Goal: Task Accomplishment & Management: Use online tool/utility

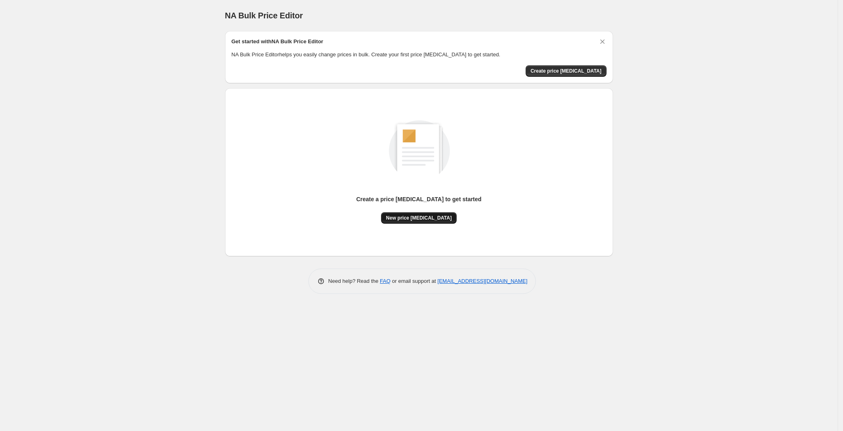
click at [417, 220] on span "New price [MEDICAL_DATA]" at bounding box center [419, 218] width 66 height 7
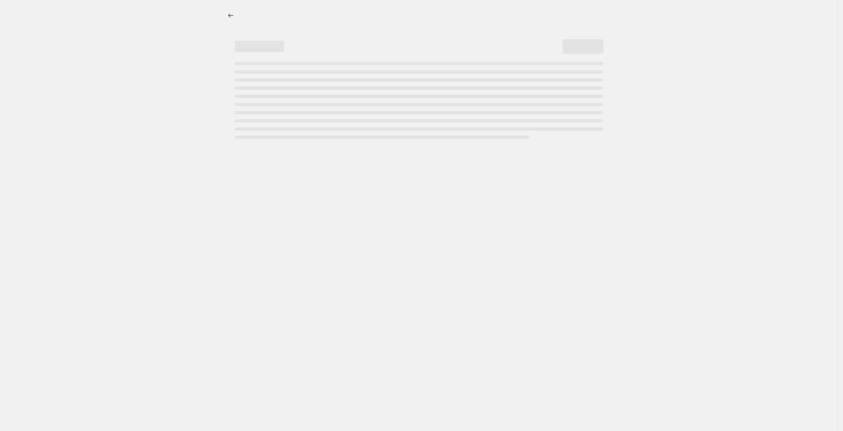
select select "percentage"
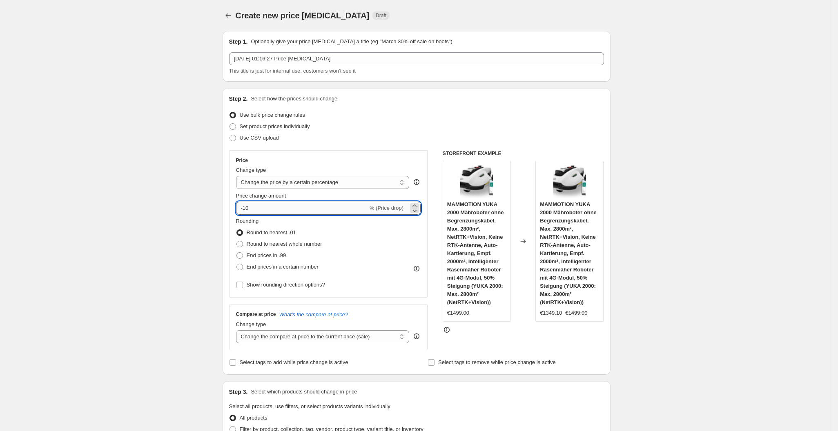
click at [333, 211] on input "-10" at bounding box center [302, 208] width 132 height 13
type input "-1"
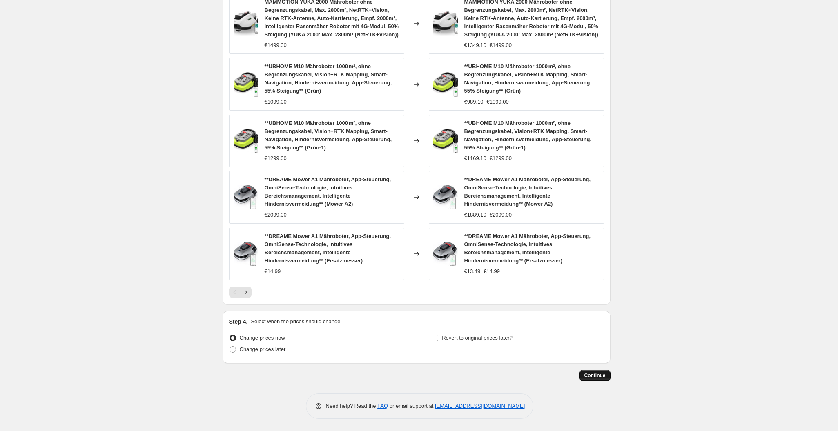
type input "-25"
click at [598, 371] on button "Continue" at bounding box center [595, 375] width 31 height 11
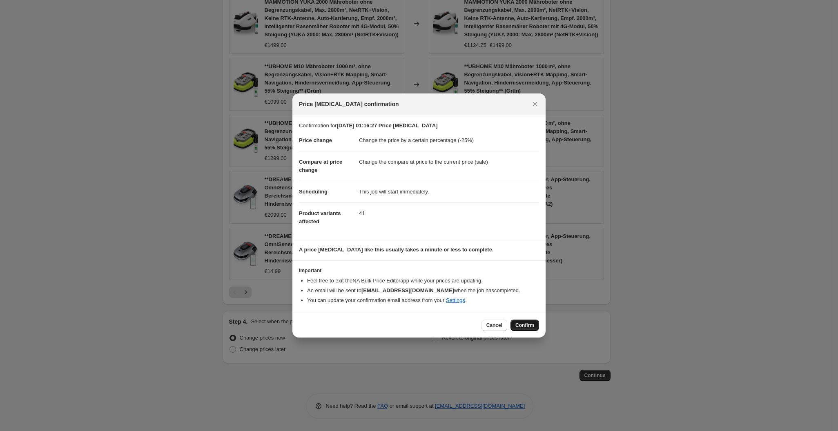
click at [532, 322] on button "Confirm" at bounding box center [525, 325] width 29 height 11
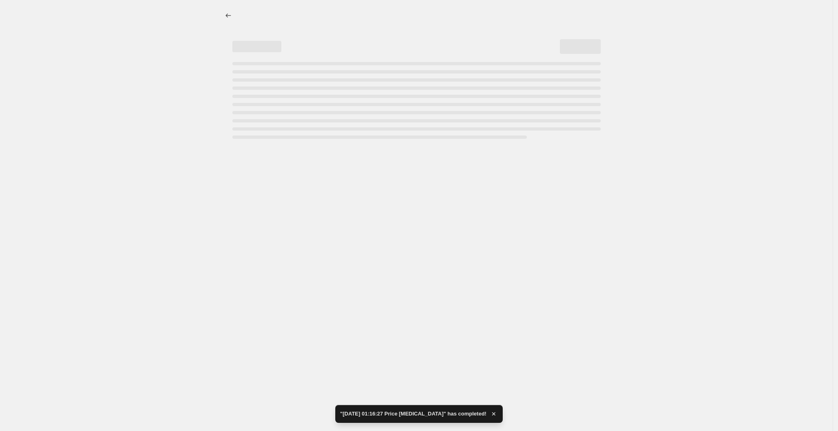
select select "percentage"
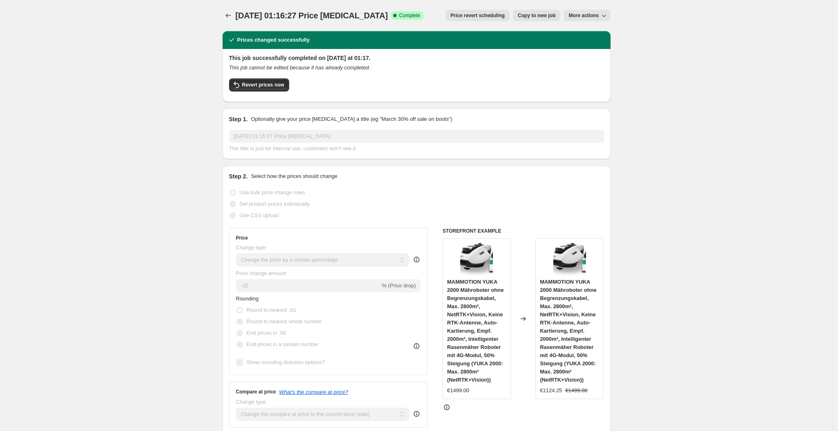
click at [532, 322] on div "Changed to" at bounding box center [523, 319] width 25 height 161
